Goal: Check status: Check status

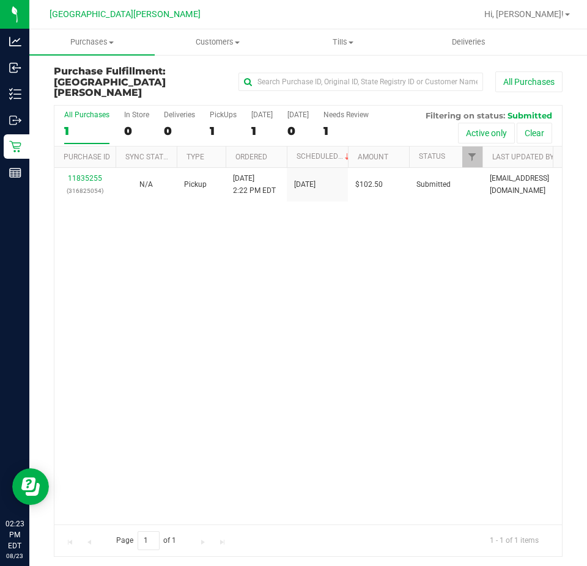
click at [192, 242] on div "11835255 (316825054) N/A Pickup [DATE] 2:22 PM EDT 8/23/2025 $102.50 Submitted …" at bounding box center [307, 346] width 507 height 357
click at [425, 303] on div "11835255 (316825054) N/A Pickup [DATE] 2:22 PM EDT 8/23/2025 $102.50 Submitted …" at bounding box center [307, 346] width 507 height 357
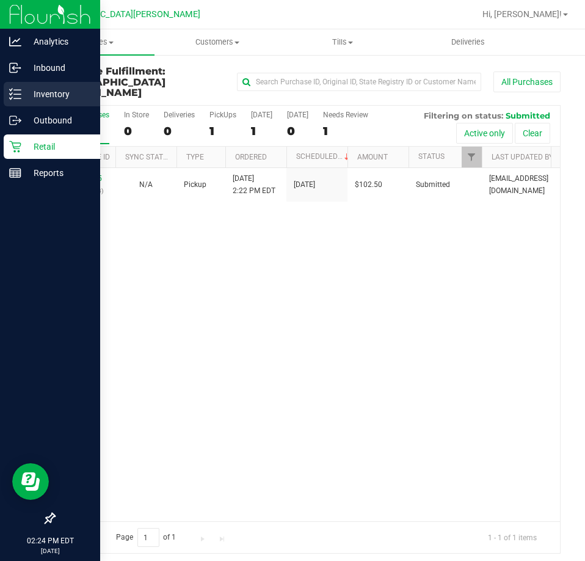
click at [40, 89] on p "Inventory" at bounding box center [57, 94] width 73 height 15
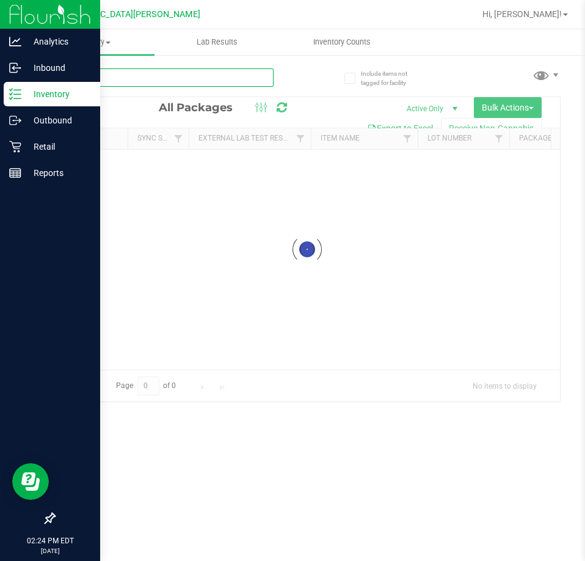
click at [131, 79] on input "text" at bounding box center [164, 77] width 220 height 18
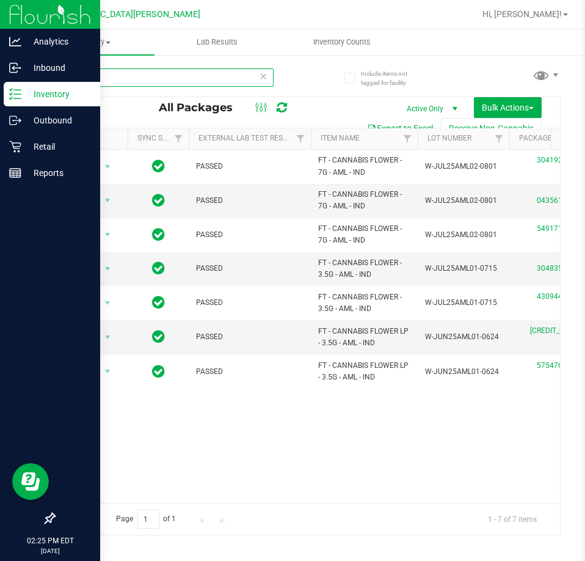
type input "aml"
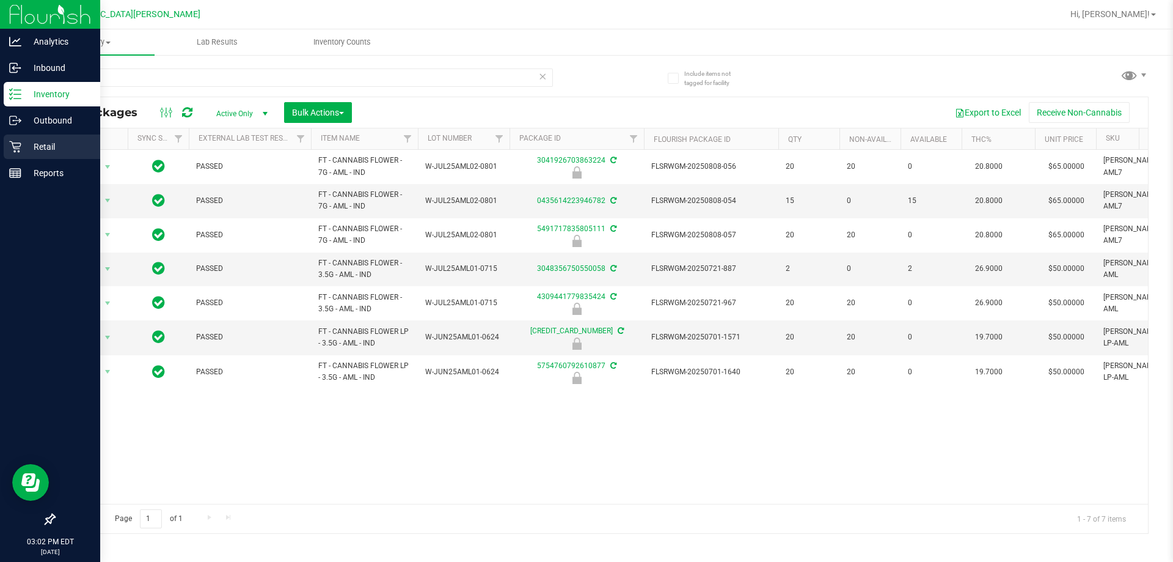
click at [37, 142] on p "Retail" at bounding box center [57, 146] width 73 height 15
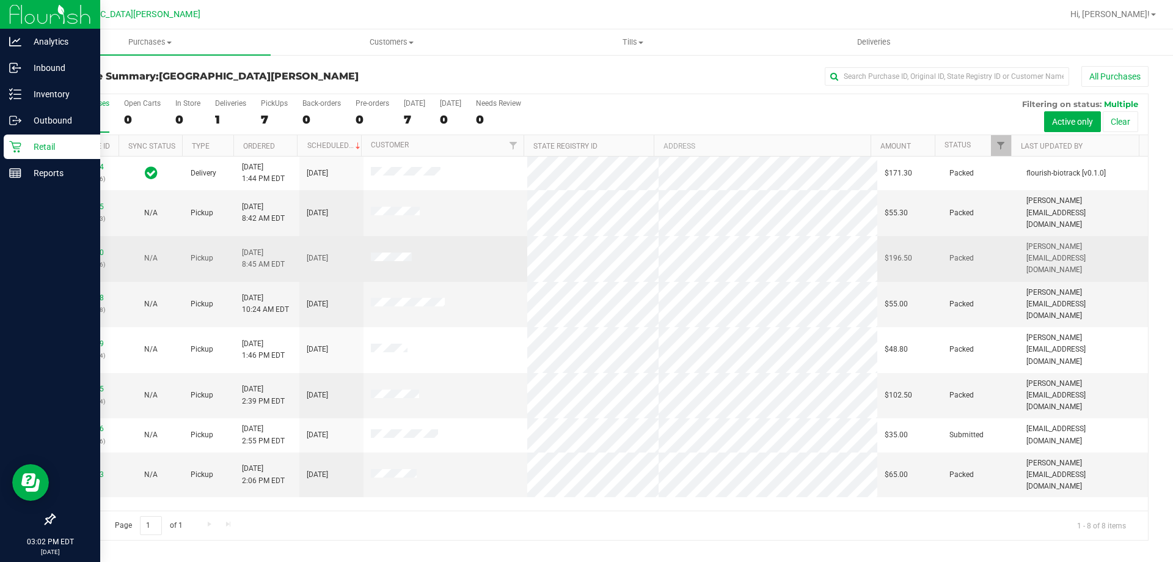
click at [81, 247] on div "11832400 (316725266)" at bounding box center [86, 258] width 49 height 23
click at [84, 248] on link "11832400" at bounding box center [87, 252] width 34 height 9
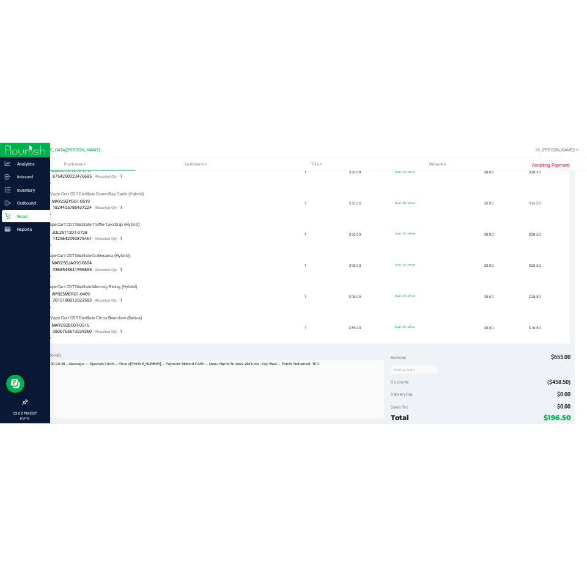
scroll to position [794, 0]
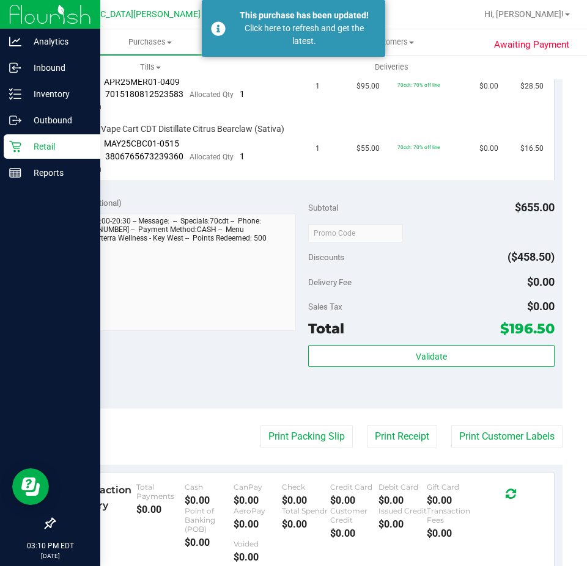
click at [47, 137] on div "Retail" at bounding box center [52, 146] width 97 height 24
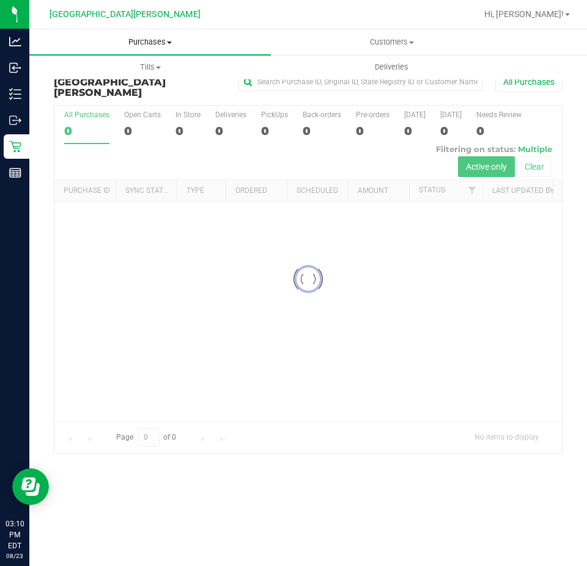
click at [126, 40] on span "Purchases" at bounding box center [149, 42] width 241 height 11
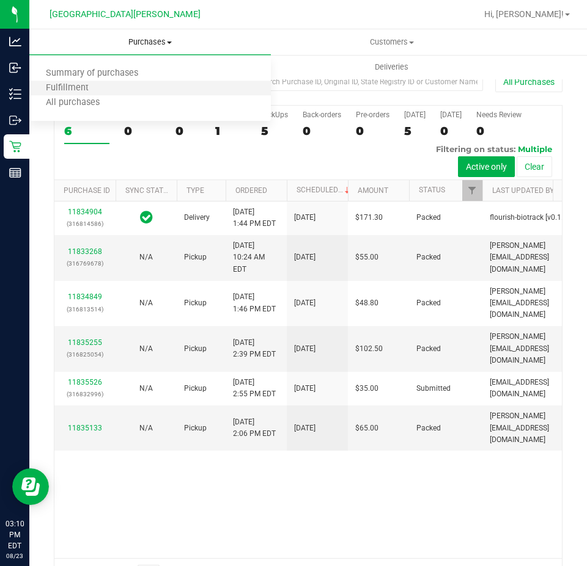
click at [106, 94] on li "Fulfillment" at bounding box center [149, 88] width 241 height 15
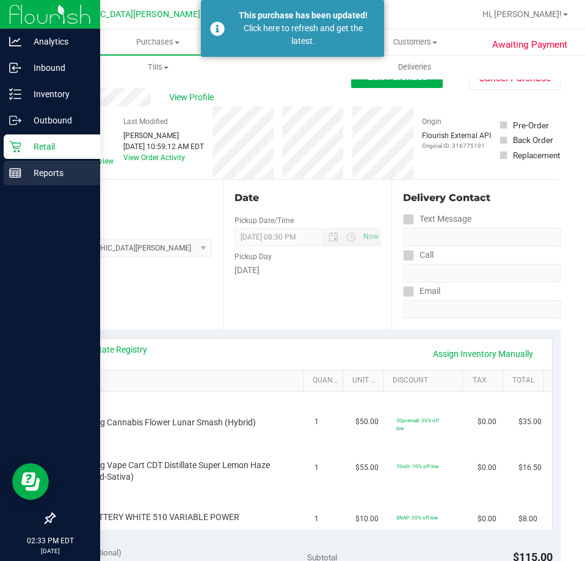
click at [18, 169] on icon at bounding box center [15, 173] width 12 height 12
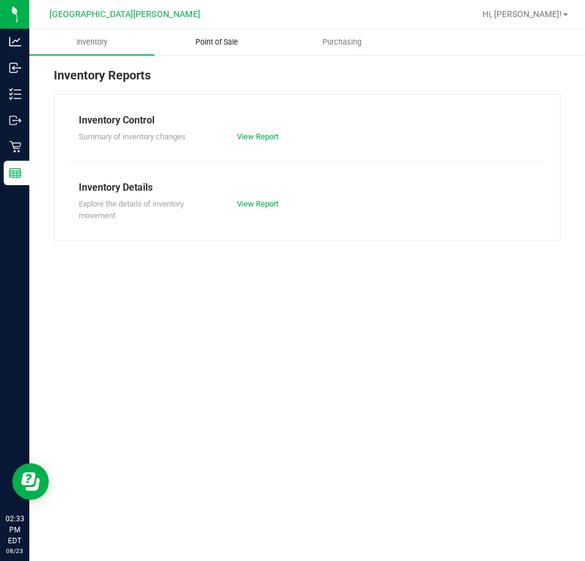
click at [237, 49] on uib-tab-heading "Point of Sale" at bounding box center [217, 42] width 124 height 24
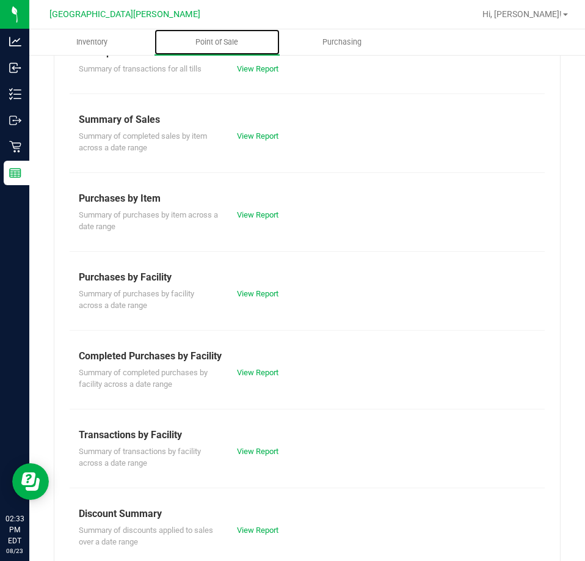
scroll to position [165, 0]
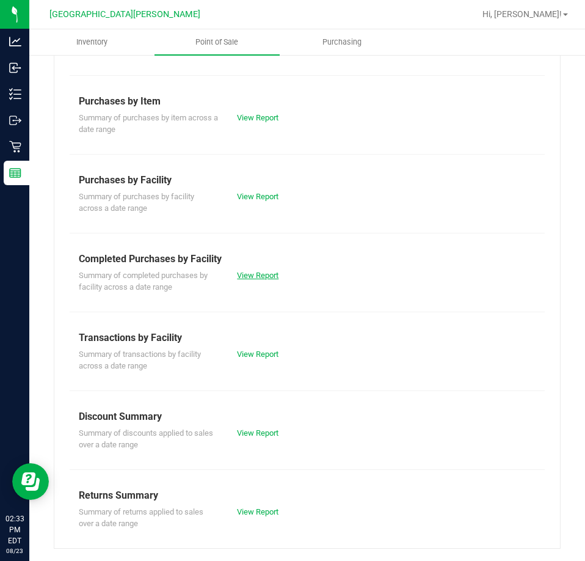
click at [269, 276] on link "View Report" at bounding box center [258, 275] width 42 height 9
